Goal: Task Accomplishment & Management: Manage account settings

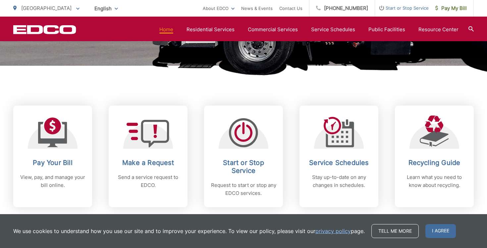
scroll to position [248, 0]
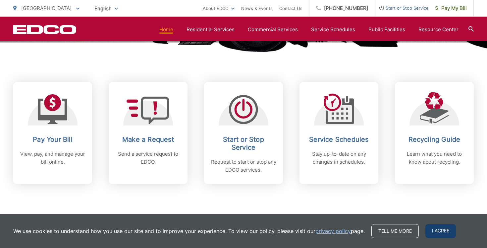
click at [436, 231] on span "I agree" at bounding box center [441, 231] width 31 height 14
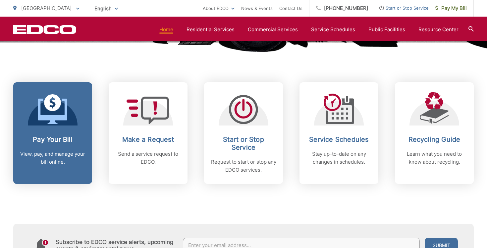
click at [24, 138] on h2 "Pay Your Bill" at bounding box center [53, 139] width 66 height 8
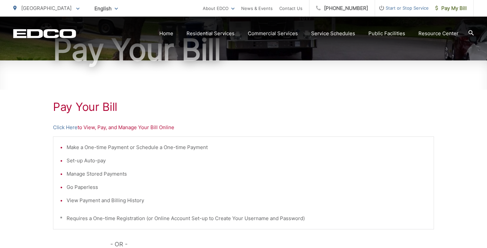
scroll to position [76, 0]
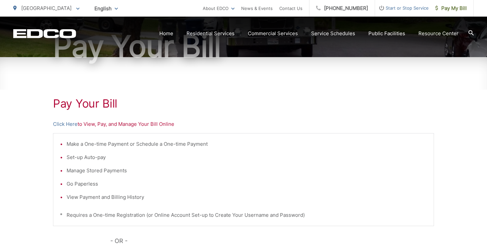
click at [115, 124] on p "Click Here to View, Pay, and Manage Your Bill Online" at bounding box center [243, 124] width 381 height 8
click at [89, 125] on p "Click Here to View, Pay, and Manage Your Bill Online" at bounding box center [243, 124] width 381 height 8
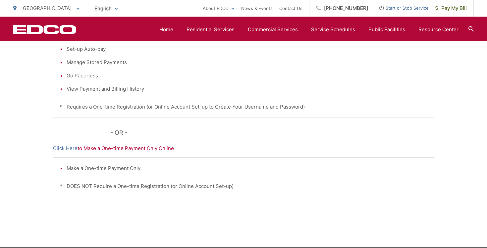
scroll to position [100, 0]
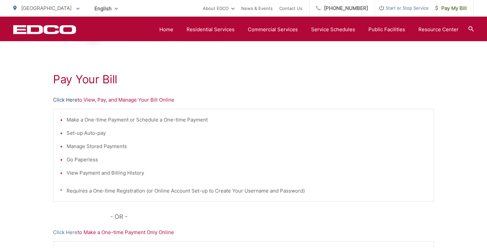
click at [58, 100] on link "Click Here" at bounding box center [65, 100] width 25 height 8
